Goal: Task Accomplishment & Management: Use online tool/utility

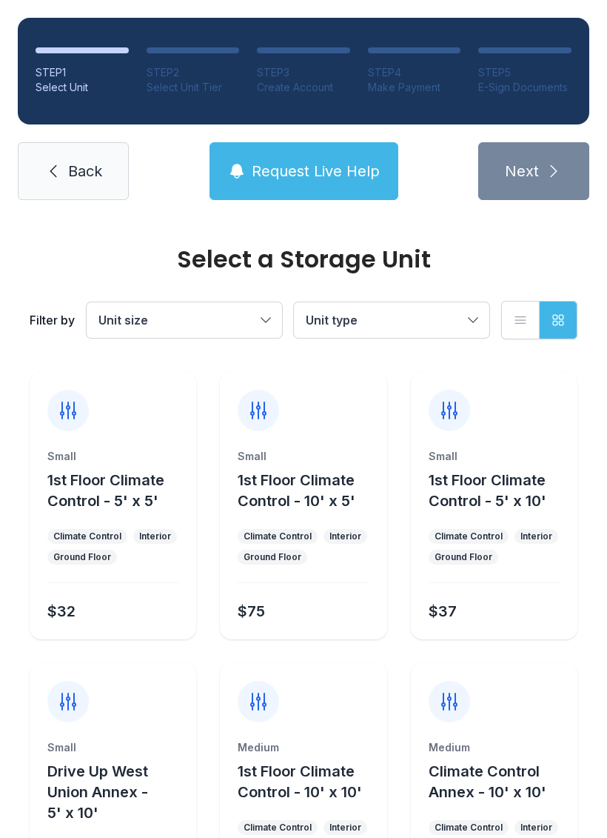
click at [269, 307] on button "Unit size" at bounding box center [185, 320] width 196 height 36
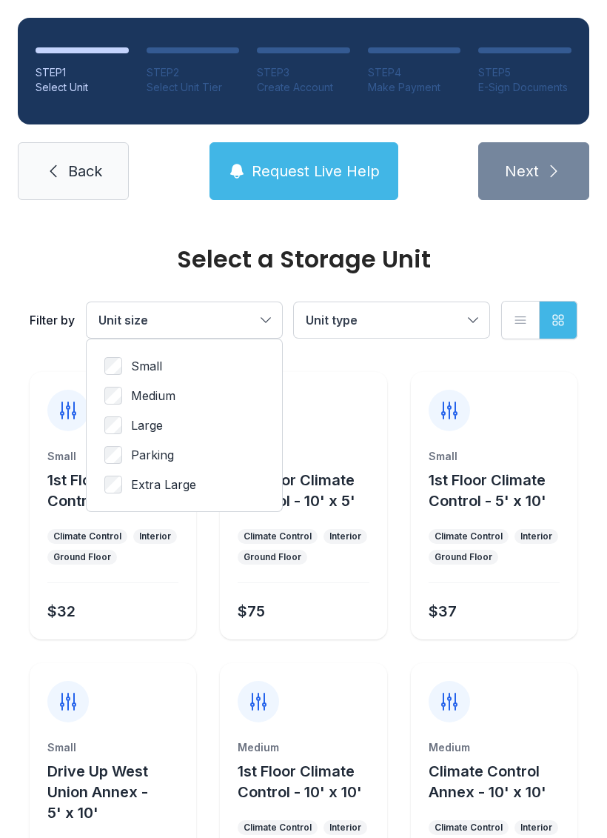
click at [458, 313] on span "Unit type" at bounding box center [384, 320] width 157 height 18
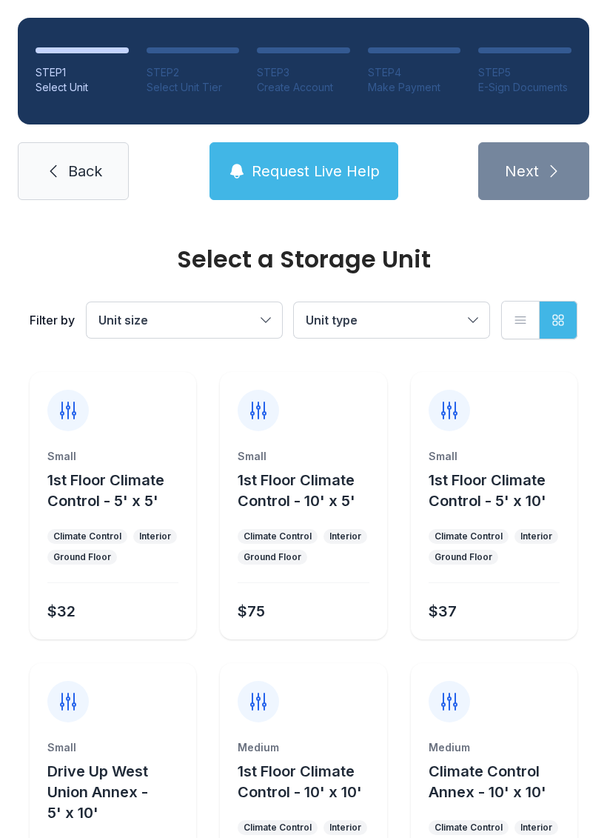
click at [93, 170] on span "Back" at bounding box center [85, 171] width 34 height 21
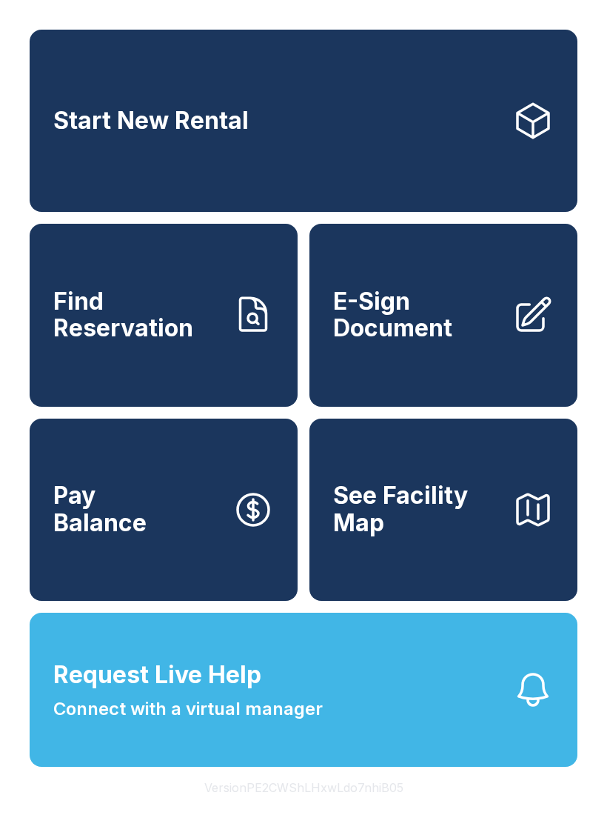
click at [522, 141] on icon at bounding box center [533, 120] width 41 height 41
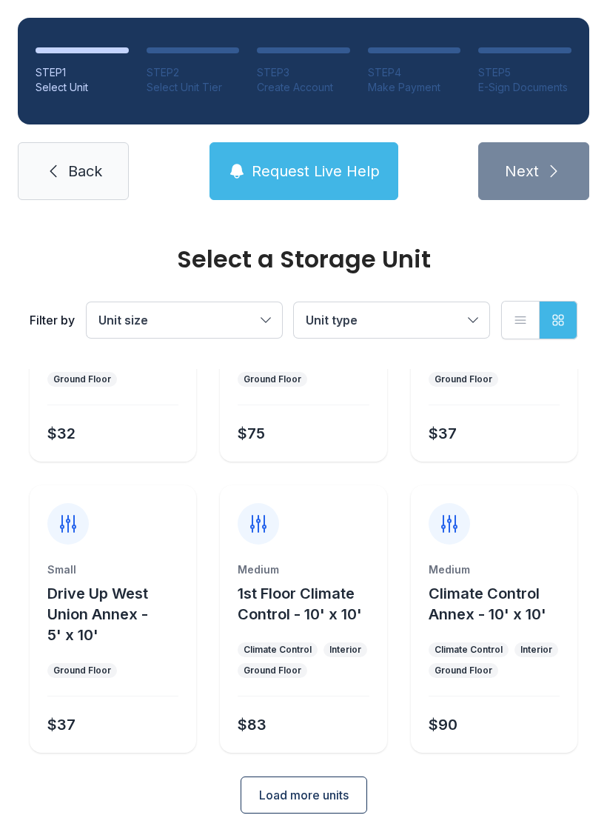
scroll to position [176, 0]
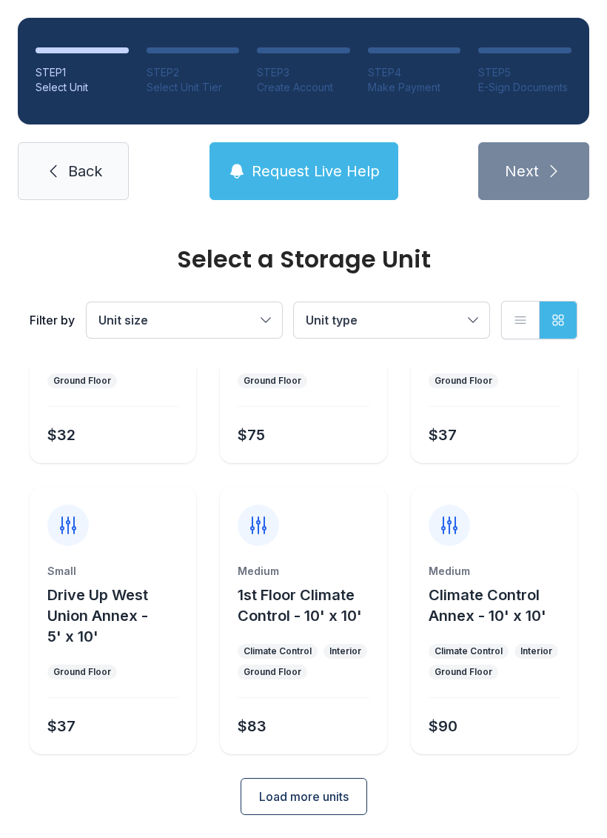
click at [322, 780] on button "Load more units" at bounding box center [304, 796] width 127 height 37
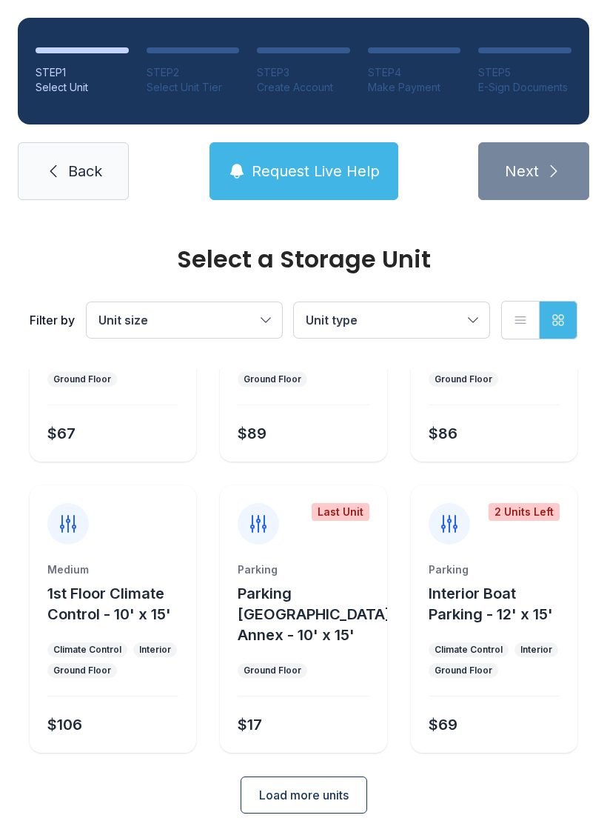
scroll to position [759, 0]
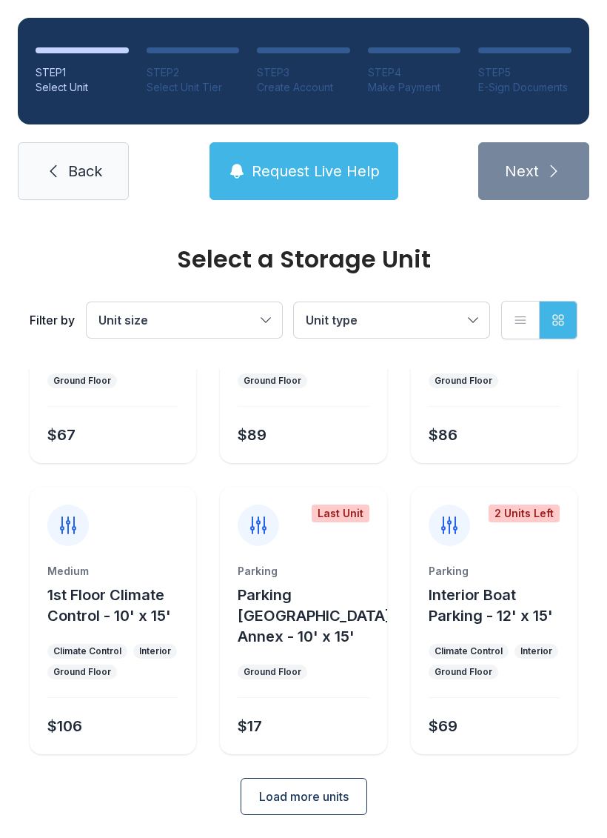
click at [348, 174] on span "Request Live Help" at bounding box center [316, 171] width 128 height 21
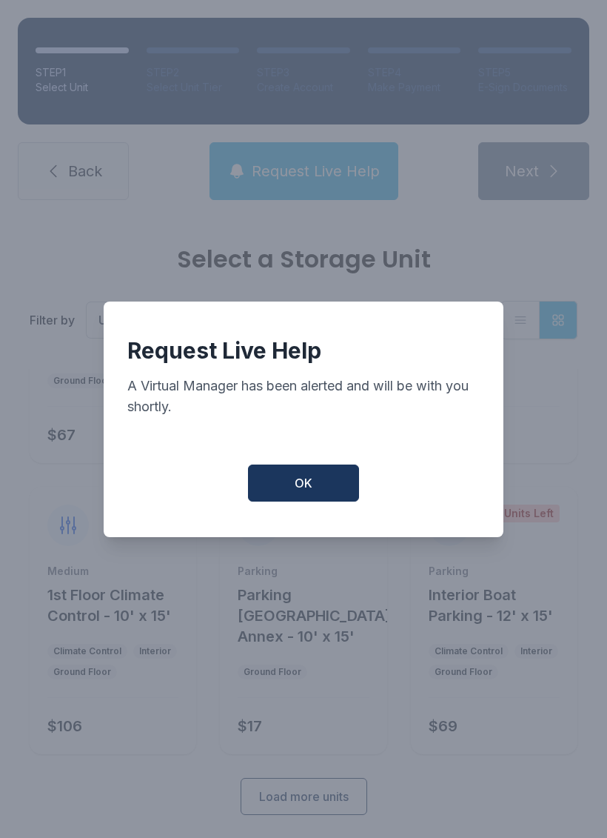
click at [300, 481] on button "OK" at bounding box center [303, 483] width 111 height 37
